Goal: Ask a question

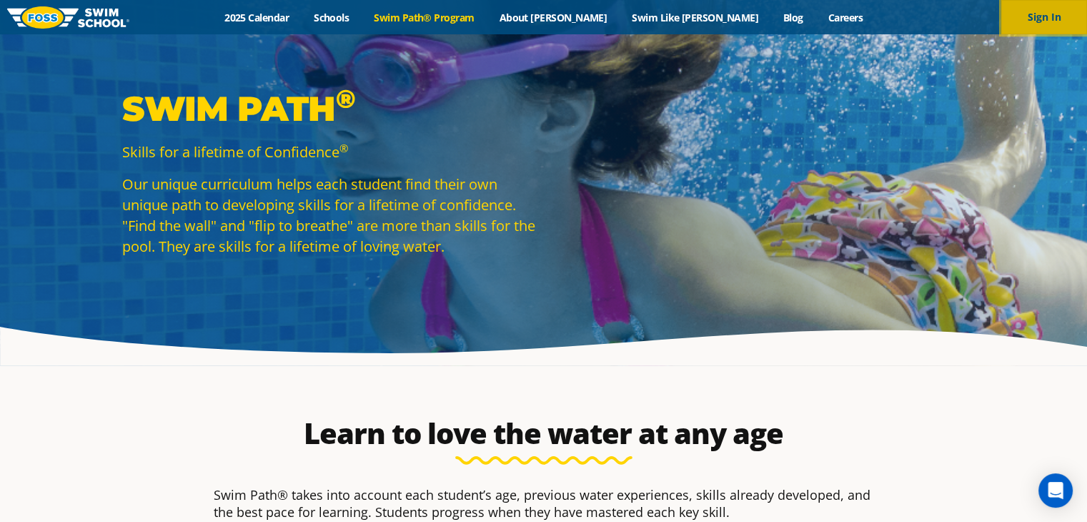
click at [1037, 18] on button "Sign In" at bounding box center [1044, 17] width 86 height 34
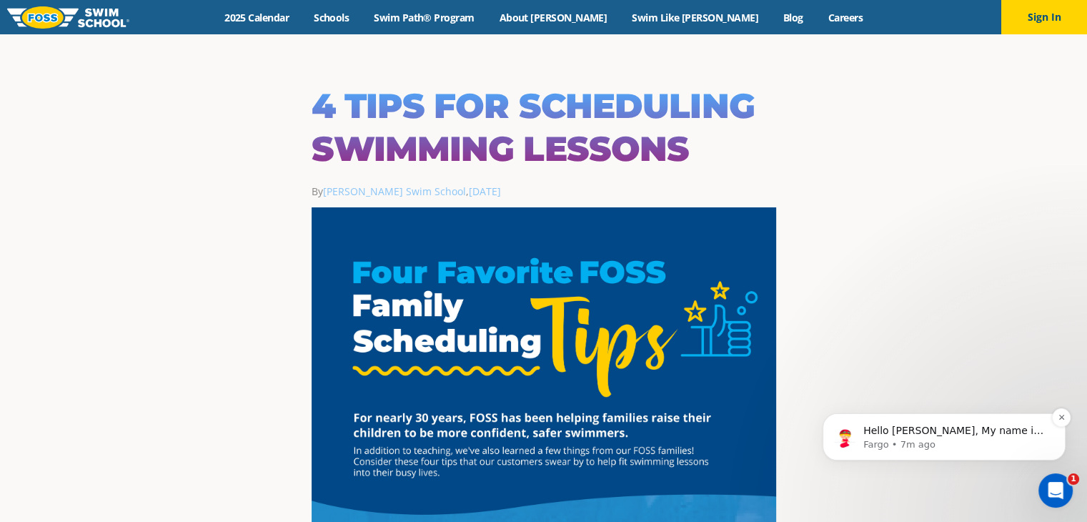
click at [919, 447] on p "Fargo • 7m ago" at bounding box center [955, 444] width 184 height 13
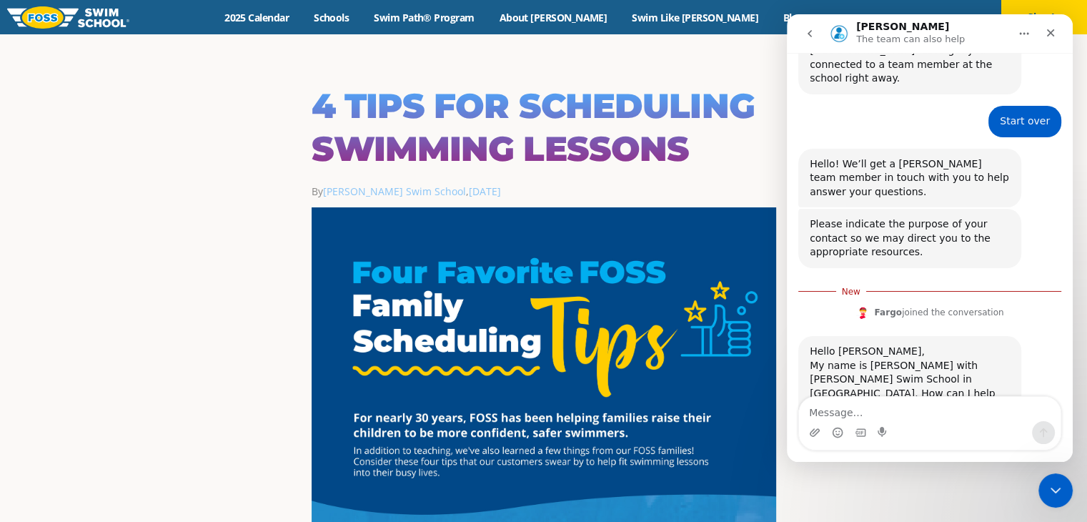
scroll to position [363, 0]
click at [850, 415] on textarea "Message…" at bounding box center [930, 409] width 262 height 24
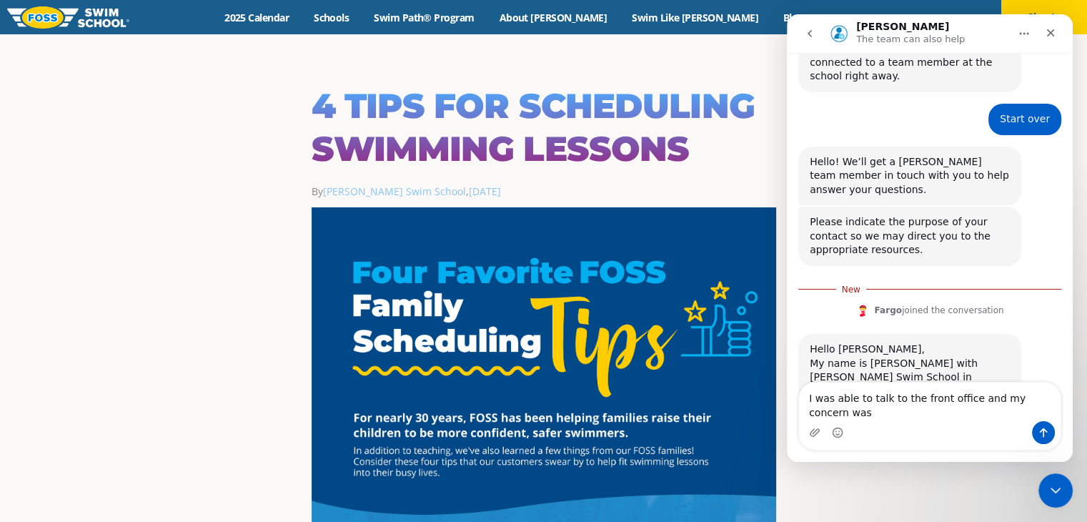
scroll to position [377, 0]
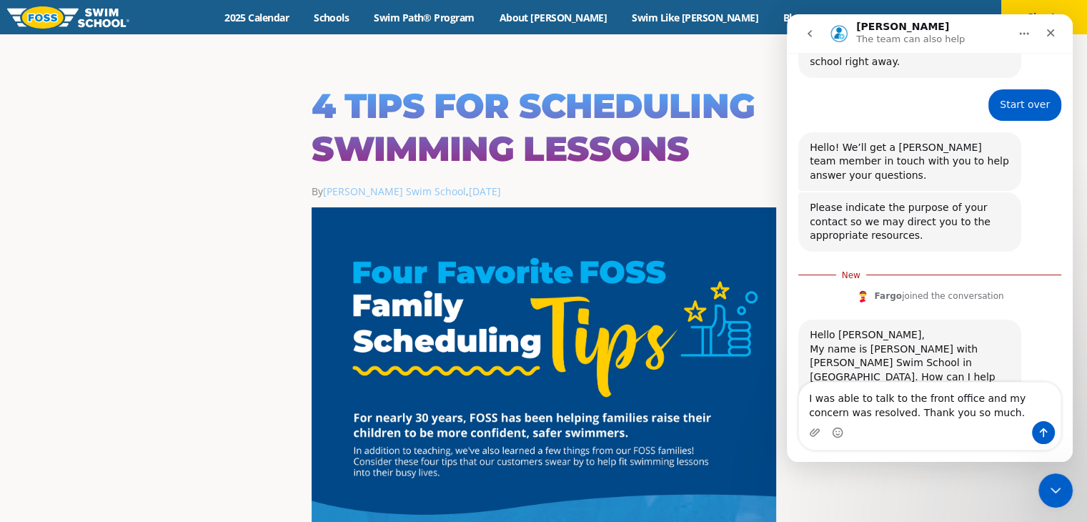
drag, startPoint x: 811, startPoint y: 397, endPoint x: 958, endPoint y: 412, distance: 148.0
click at [958, 412] on textarea "I was able to talk to the front office and my concern was resolved. Thank you s…" at bounding box center [930, 401] width 262 height 39
click at [806, 399] on textarea "I was able to talk to the front office and my concern was resolved. Thank you s…" at bounding box center [930, 401] width 262 height 39
drag, startPoint x: 806, startPoint y: 398, endPoint x: 956, endPoint y: 412, distance: 150.7
click at [956, 412] on textarea "I was able to talk to the front office and my concern was resolved. Thank you s…" at bounding box center [930, 401] width 262 height 39
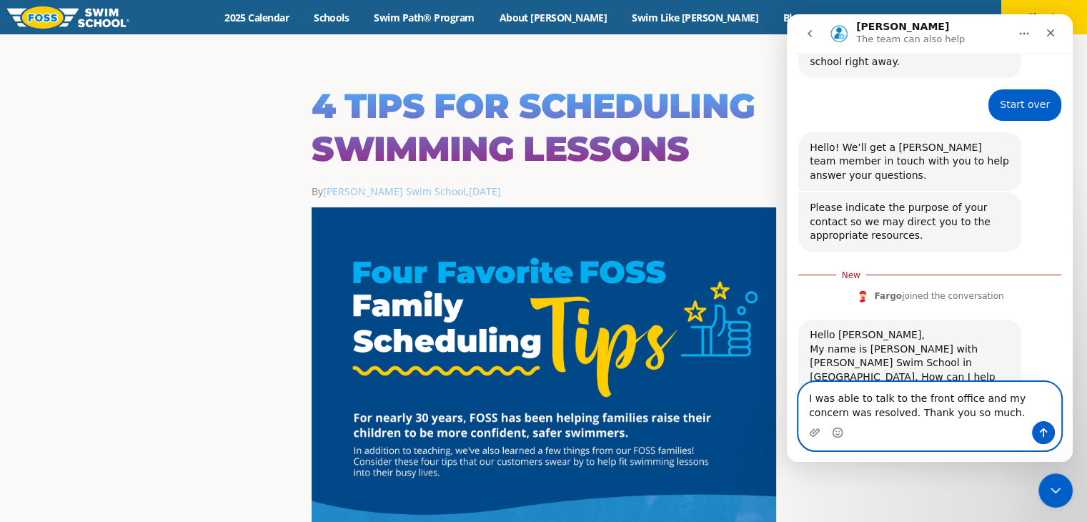
click at [970, 417] on textarea "I was able to talk to the front office and my concern was resolved. Thank you s…" at bounding box center [930, 401] width 262 height 39
click at [825, 414] on textarea "I was able to talk to the front office and my concern was resolved. Thank you s…" at bounding box center [930, 401] width 262 height 39
type textarea "I was able to talk to the front office and my concern has been resolved. Thank …"
click at [1043, 425] on button "Send a message…" at bounding box center [1043, 432] width 23 height 23
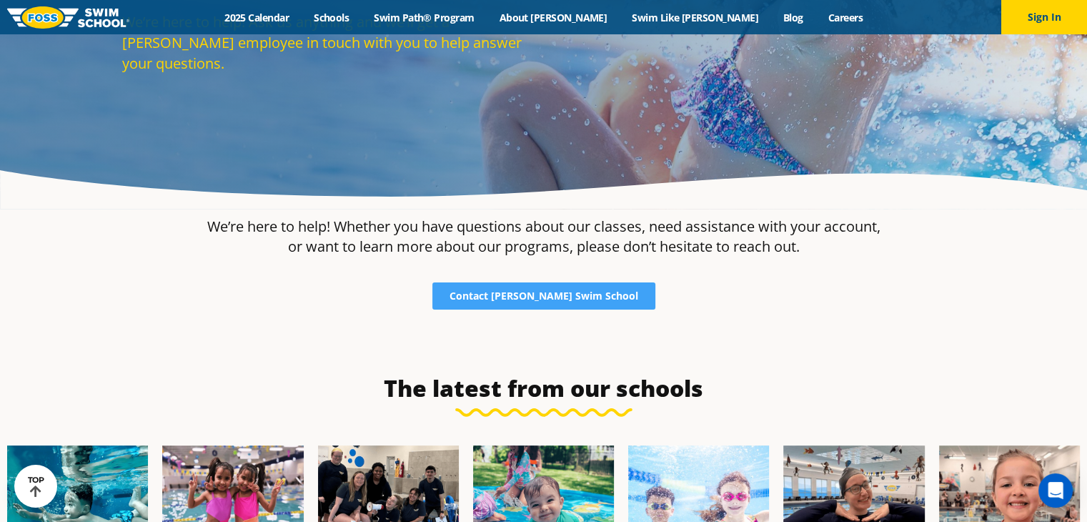
scroll to position [164, 0]
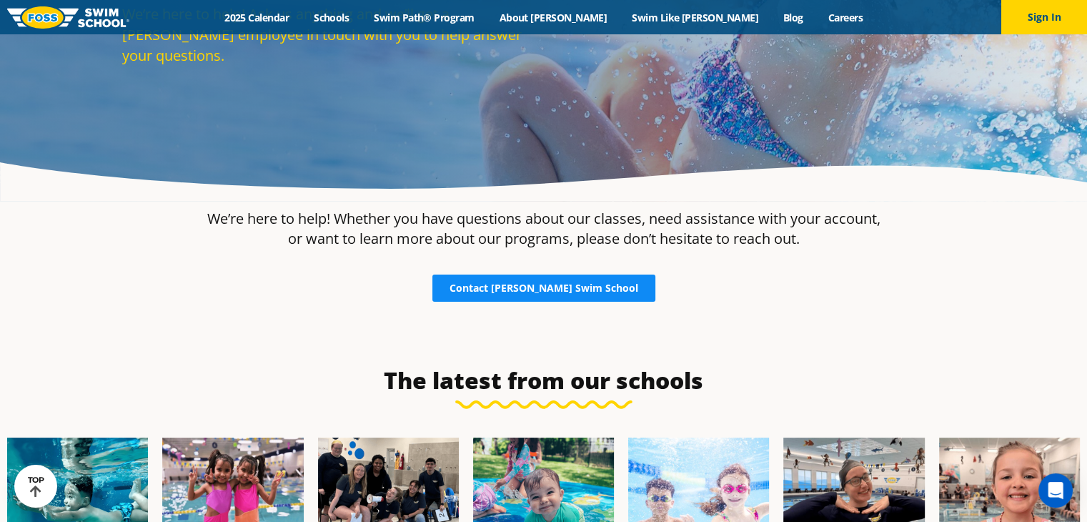
click at [558, 283] on span "Contact Foss Swim School" at bounding box center [543, 288] width 189 height 10
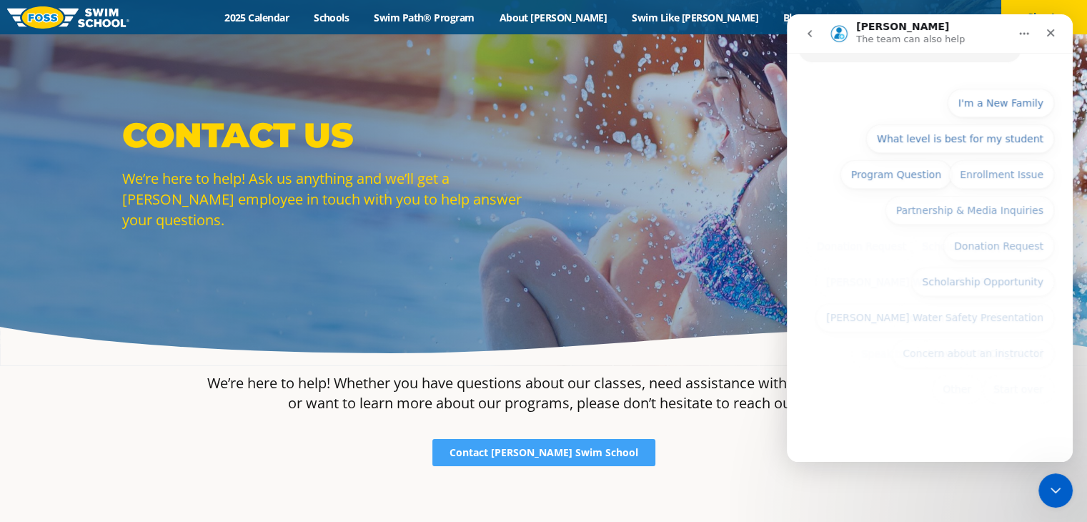
scroll to position [154, 0]
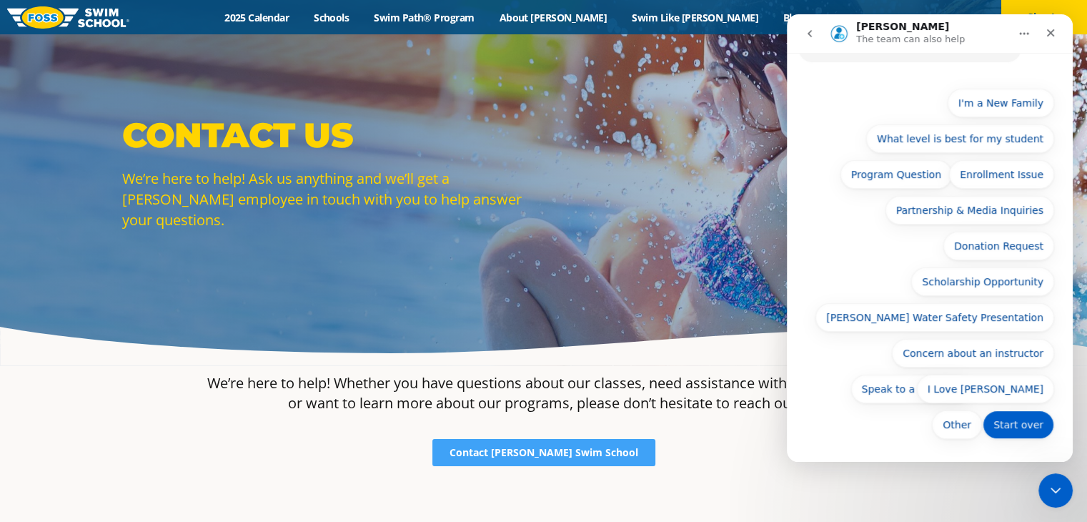
click at [1004, 421] on button "Start over" at bounding box center [1018, 424] width 71 height 29
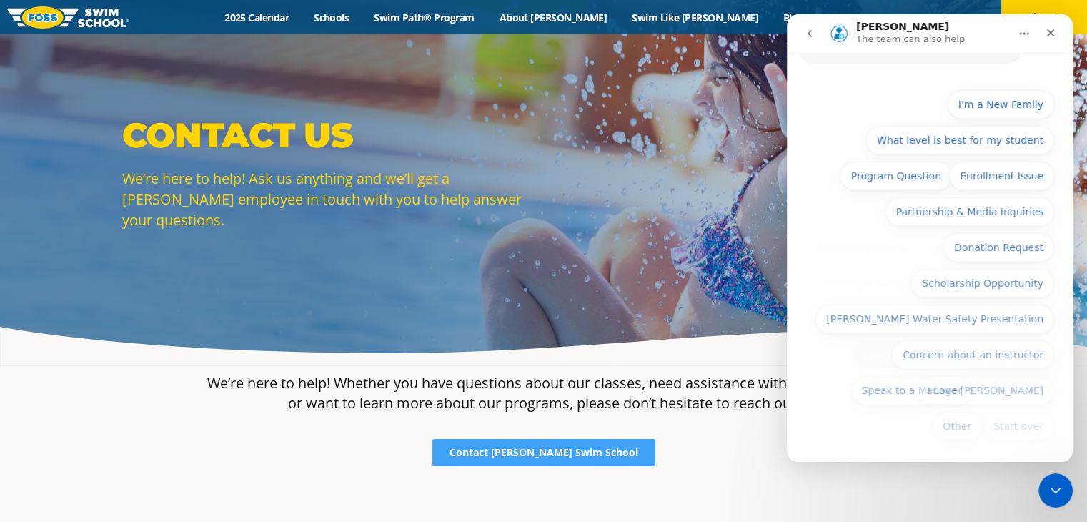
scroll to position [329, 0]
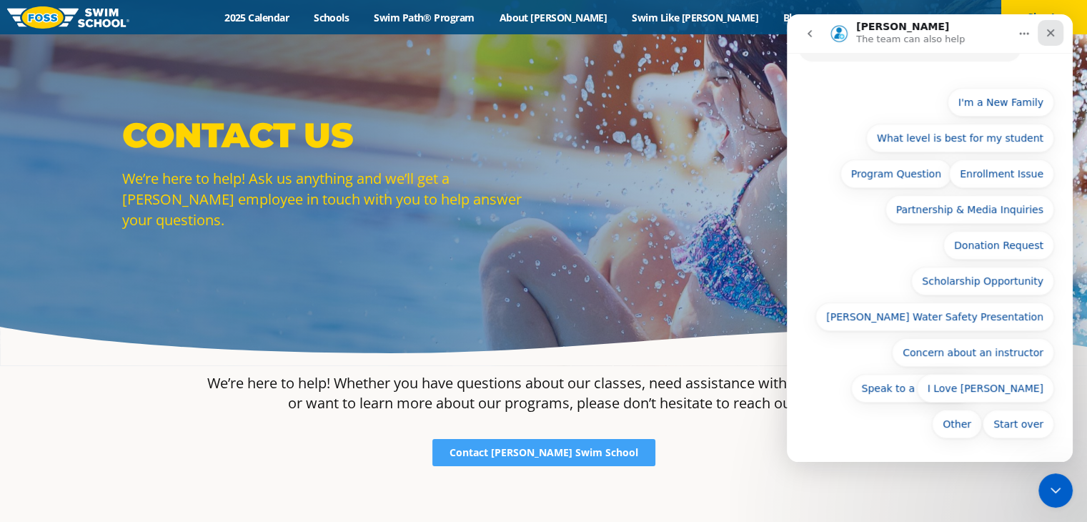
click at [1046, 34] on icon "Close" at bounding box center [1050, 32] width 11 height 11
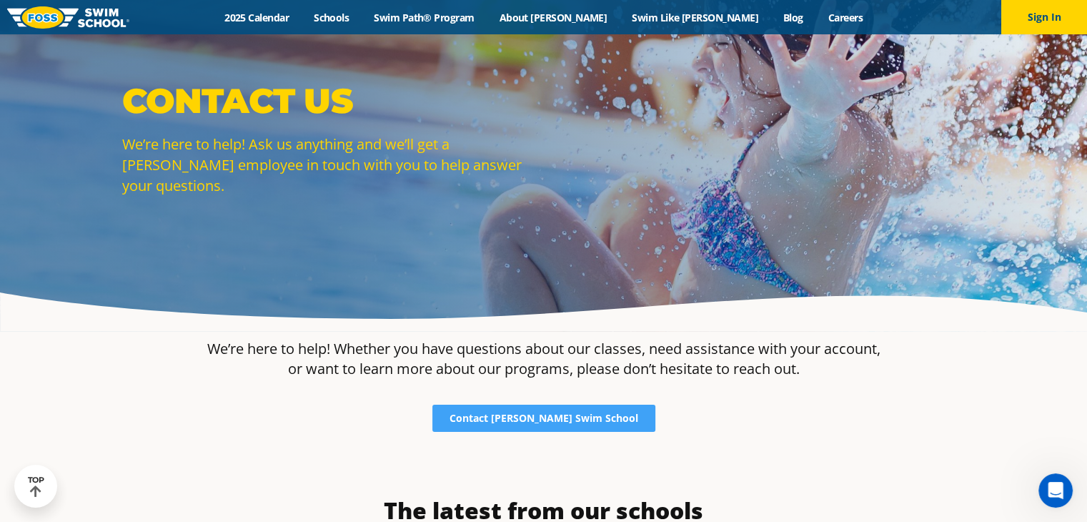
scroll to position [0, 0]
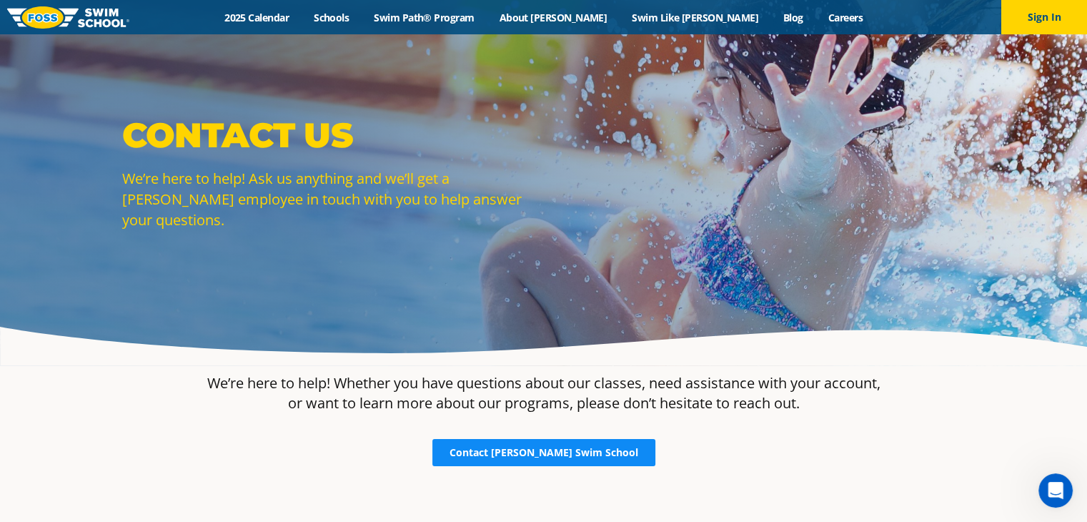
click at [535, 452] on span "Contact Foss Swim School" at bounding box center [543, 452] width 189 height 10
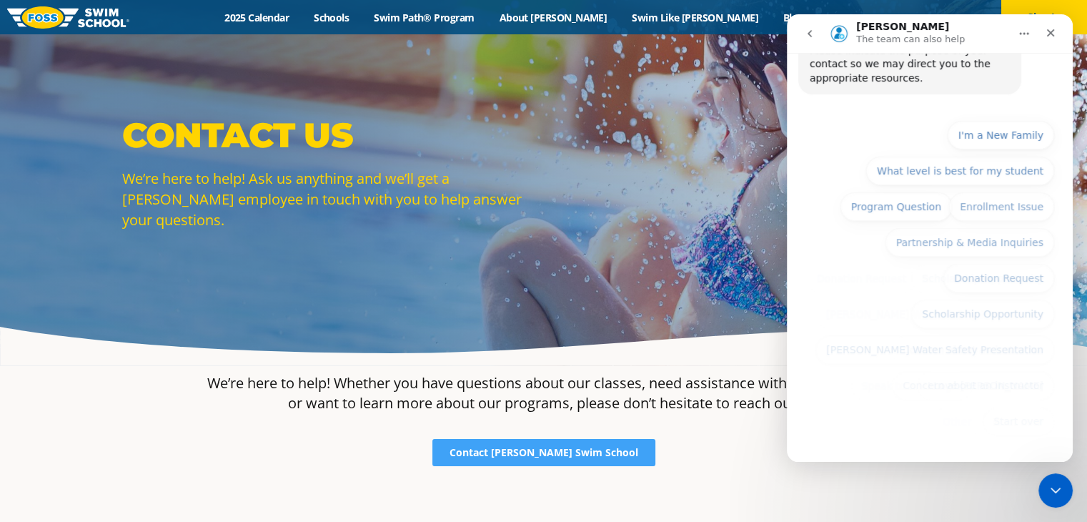
scroll to position [154, 0]
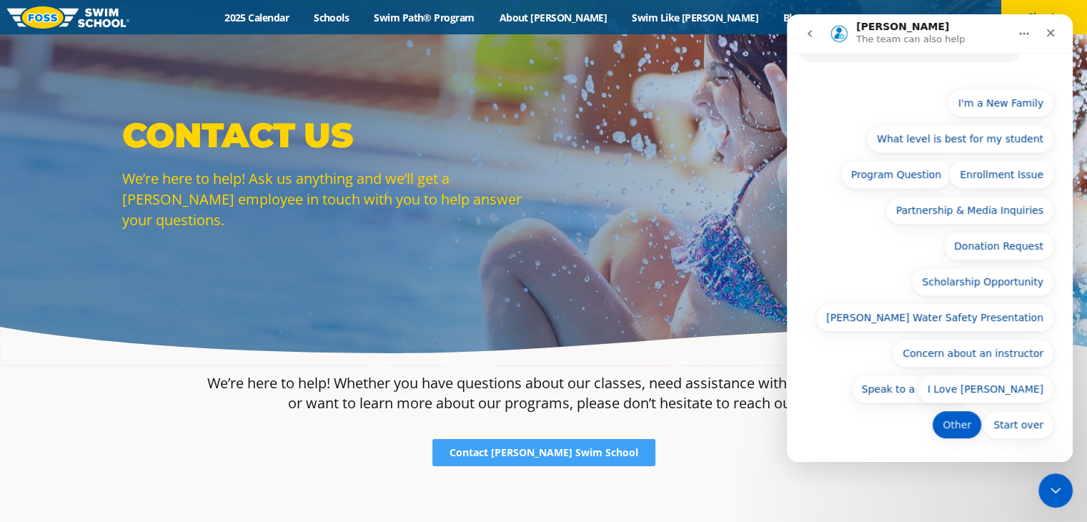
click at [958, 427] on button "Other" at bounding box center [957, 424] width 50 height 29
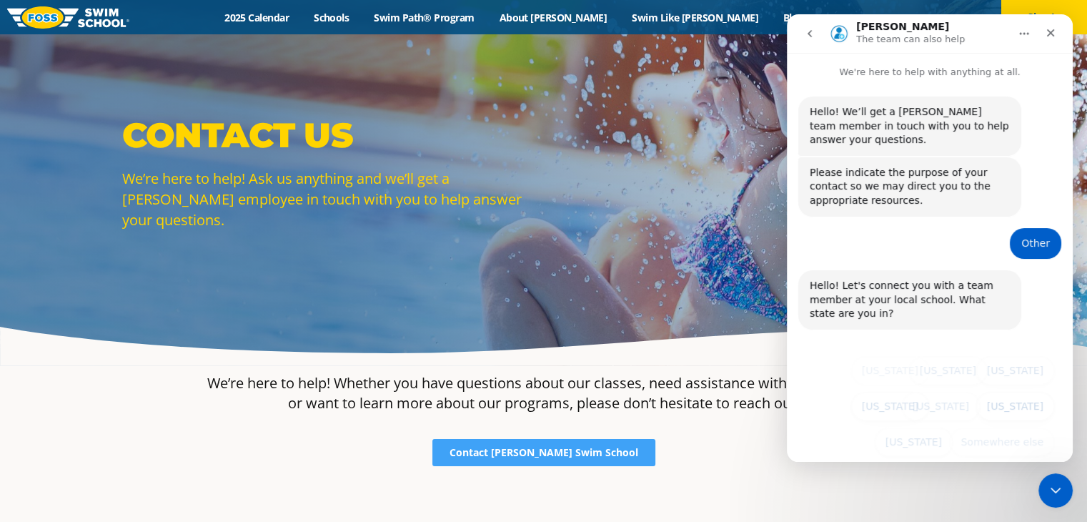
scroll to position [4, 0]
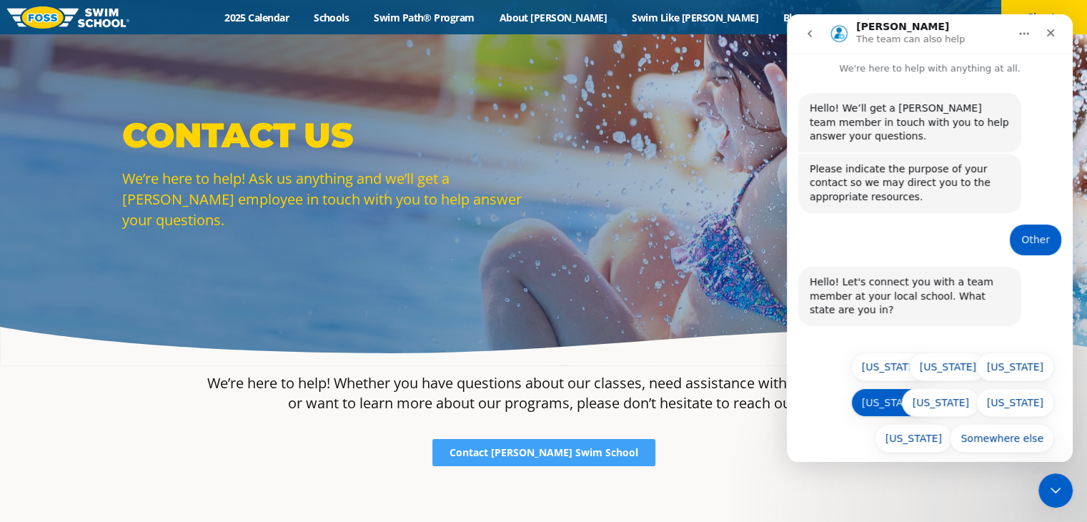
click at [890, 388] on button "North Dakota" at bounding box center [890, 402] width 78 height 29
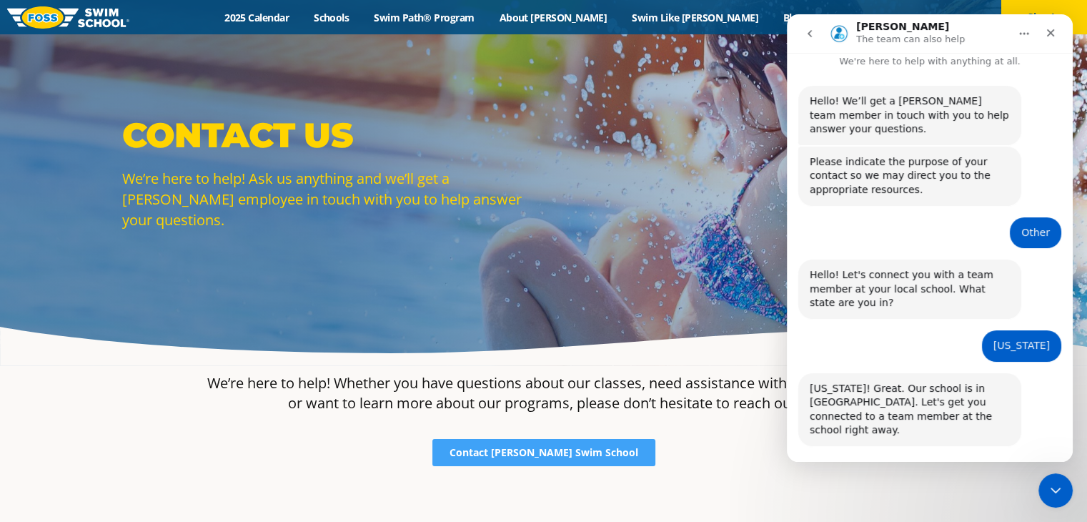
scroll to position [46, 0]
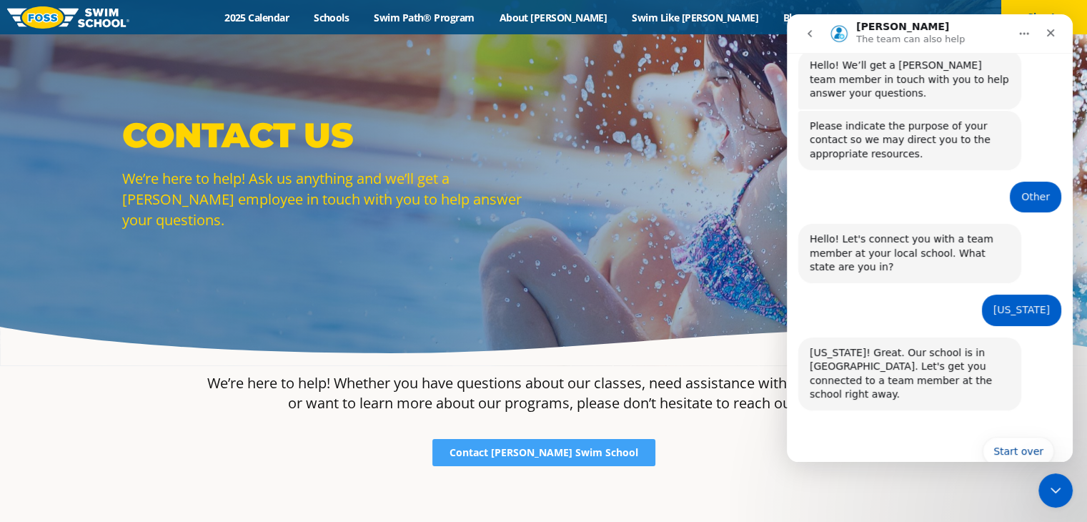
click at [864, 391] on div "North Dakota! Great. Our school is in Fargo. Let's get you connected to a team …" at bounding box center [929, 382] width 263 height 90
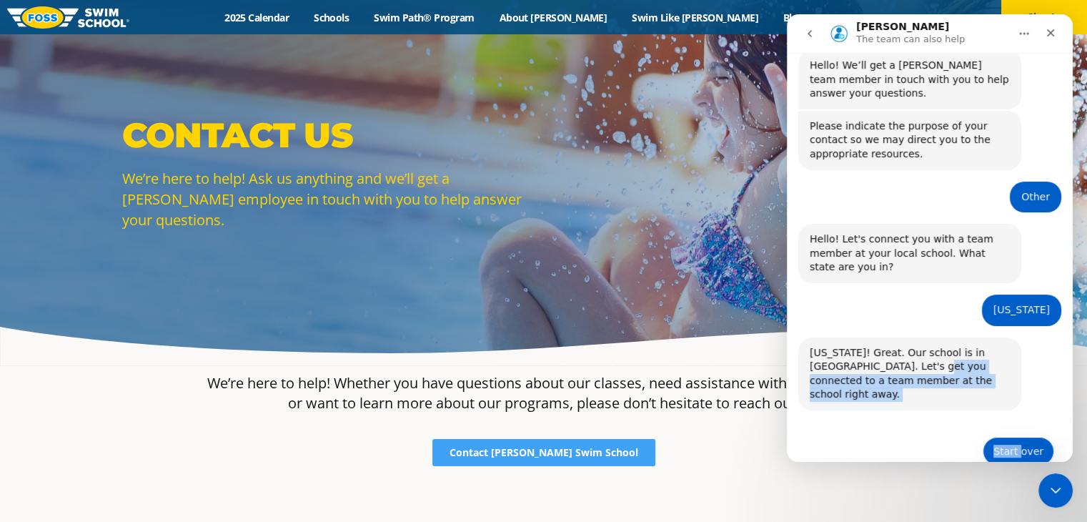
drag, startPoint x: 884, startPoint y: 352, endPoint x: 1018, endPoint y: 429, distance: 154.6
click at [1018, 429] on div "Hello! We’ll get a FOSS team member in touch with you to help answer your quest…" at bounding box center [930, 261] width 286 height 457
click at [1018, 437] on button "Start over" at bounding box center [1018, 451] width 71 height 29
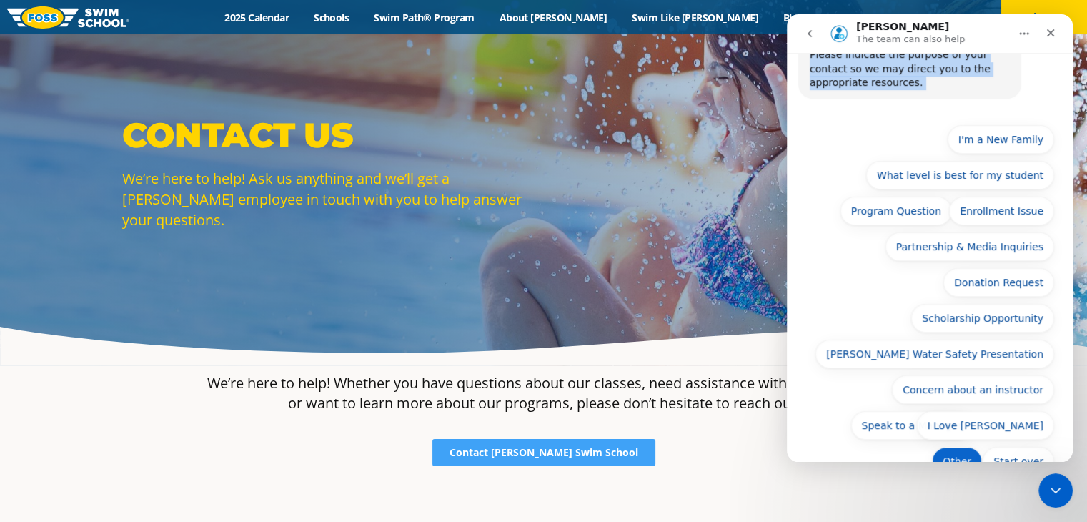
scroll to position [540, 0]
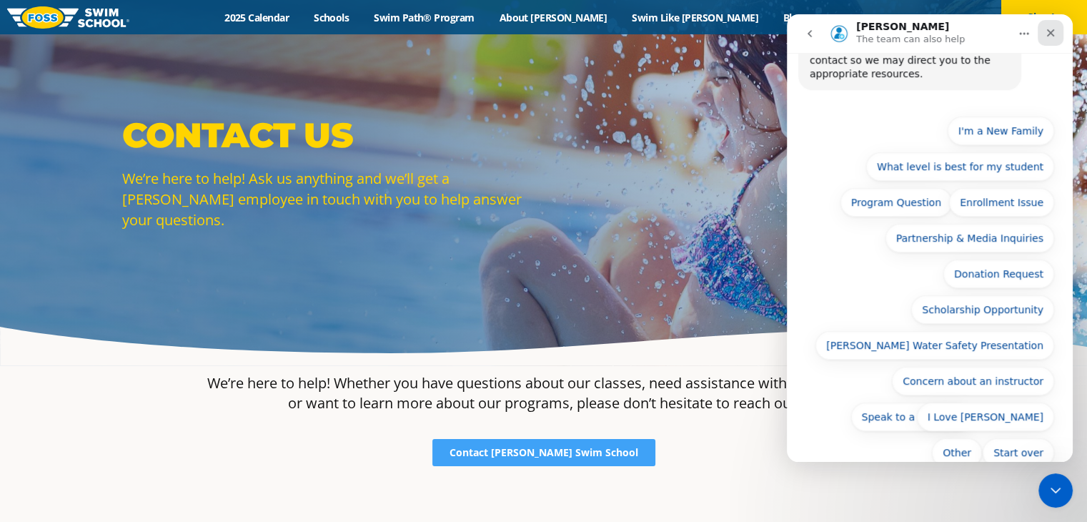
click at [1050, 29] on icon "Close" at bounding box center [1050, 32] width 11 height 11
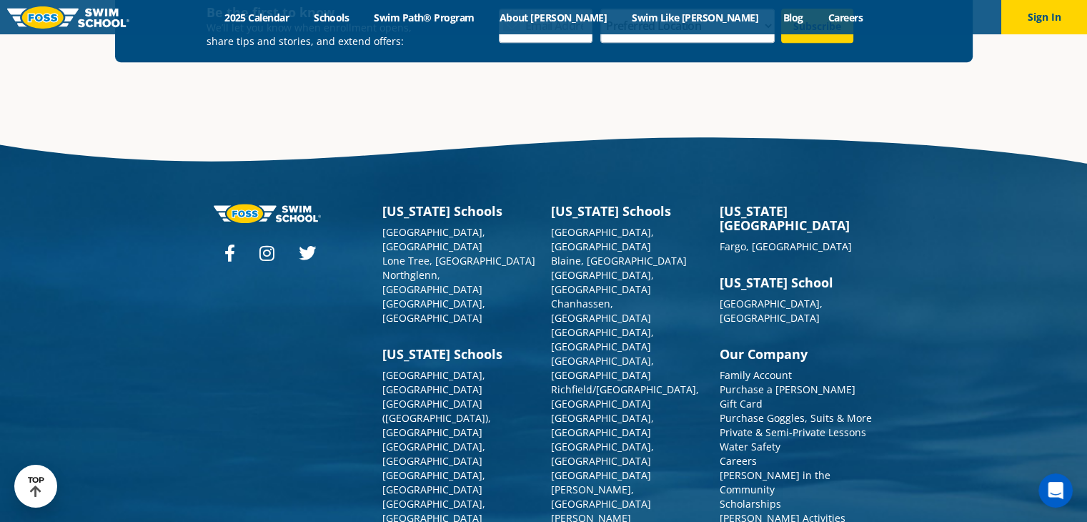
scroll to position [890, 0]
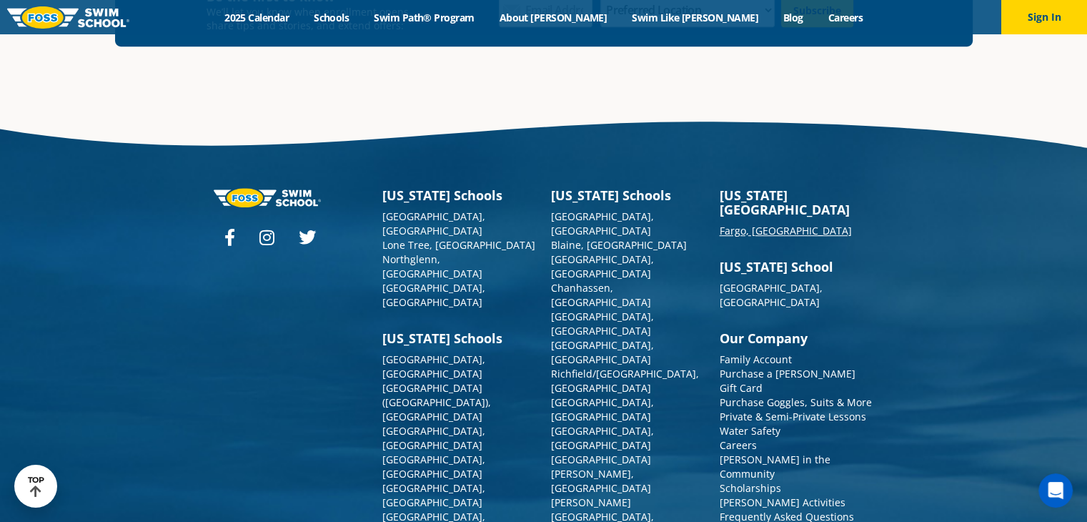
click at [735, 224] on link "Fargo, [GEOGRAPHIC_DATA]" at bounding box center [786, 231] width 132 height 14
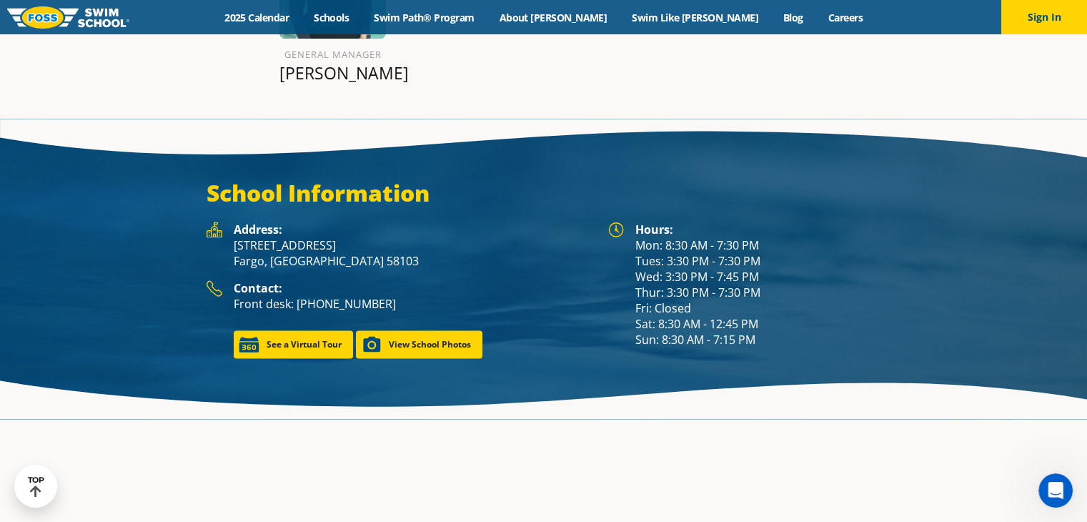
scroll to position [1839, 0]
